Goal: Information Seeking & Learning: Learn about a topic

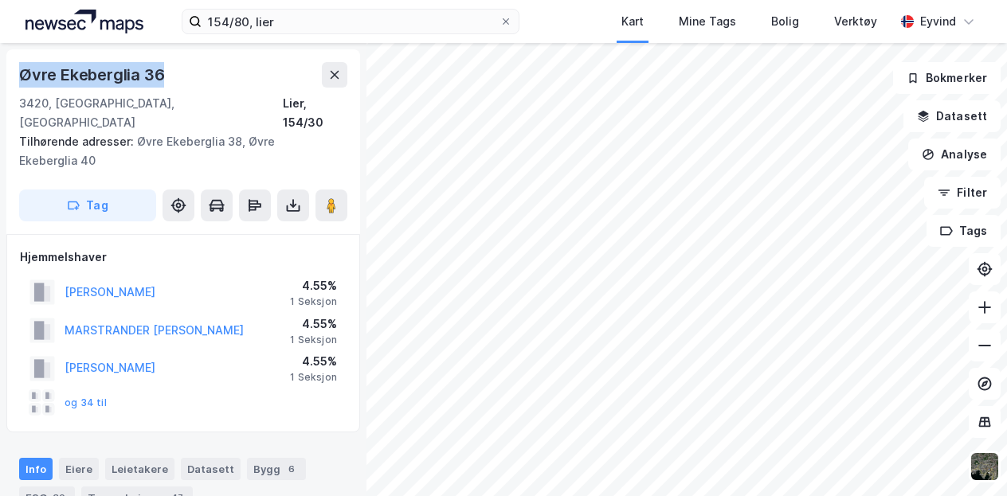
drag, startPoint x: 17, startPoint y: 78, endPoint x: 173, endPoint y: 70, distance: 156.4
click at [173, 70] on div "Øvre Ekeberglia 36 3420, Lierskogen, Buskerud Lier, 154/30 Tilhørende adresser:…" at bounding box center [183, 141] width 354 height 185
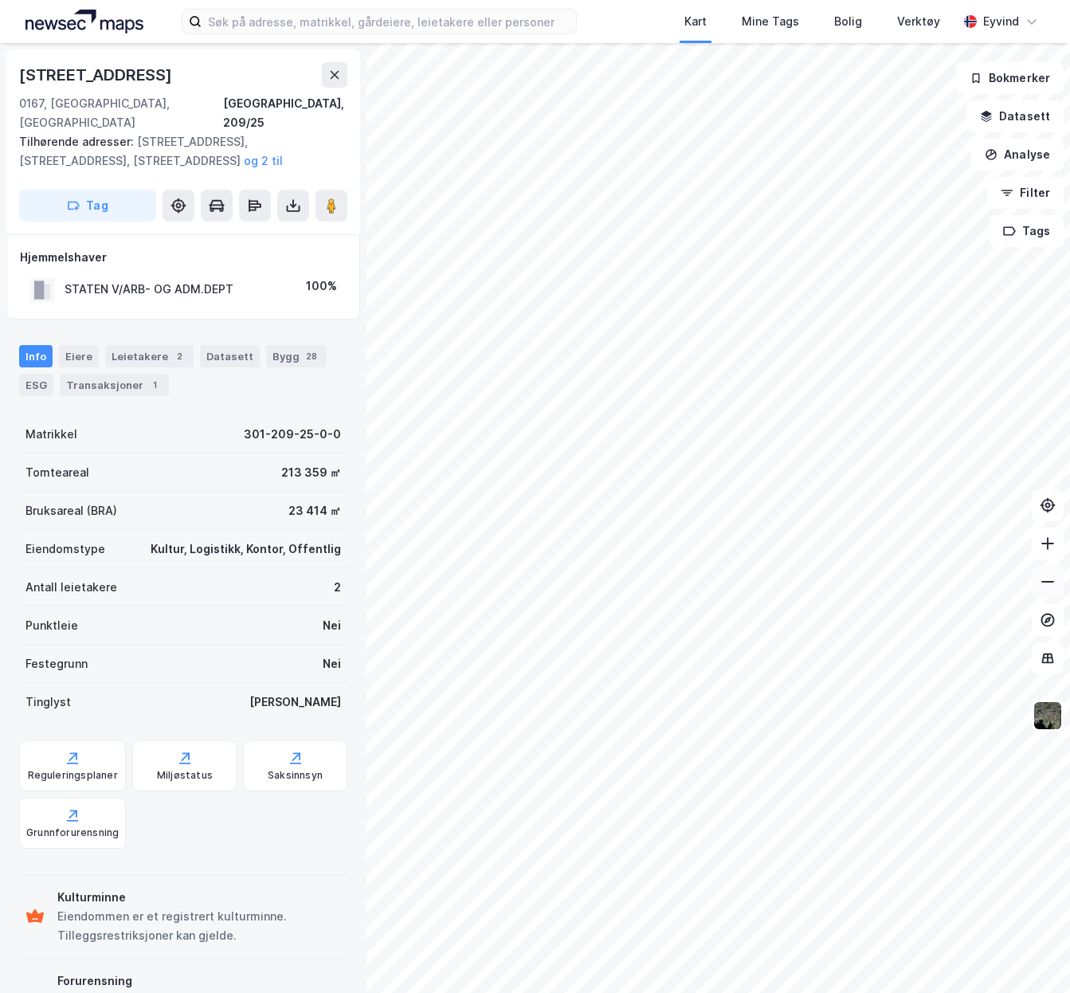
click at [1045, 579] on icon at bounding box center [1048, 582] width 16 height 16
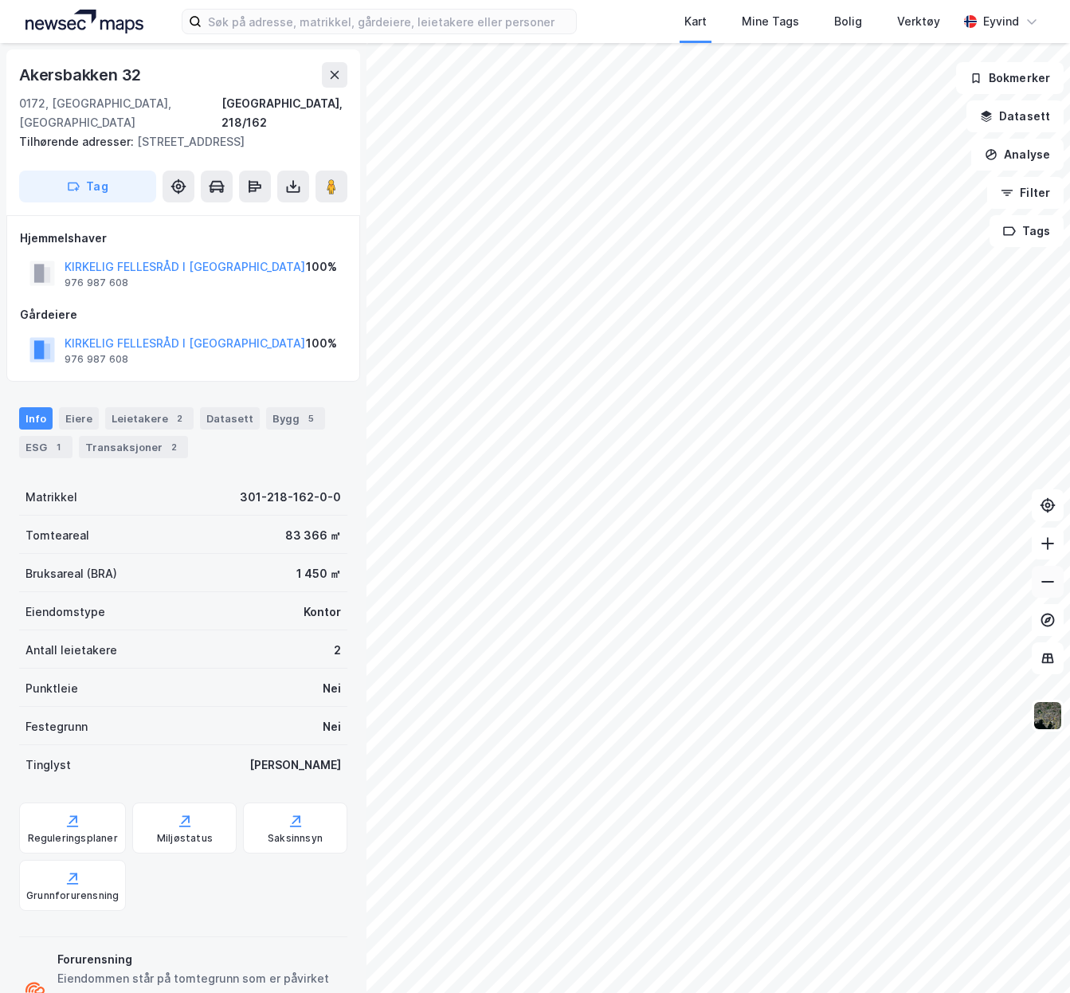
click at [1046, 579] on icon at bounding box center [1048, 582] width 16 height 16
